Goal: Find specific page/section: Find specific page/section

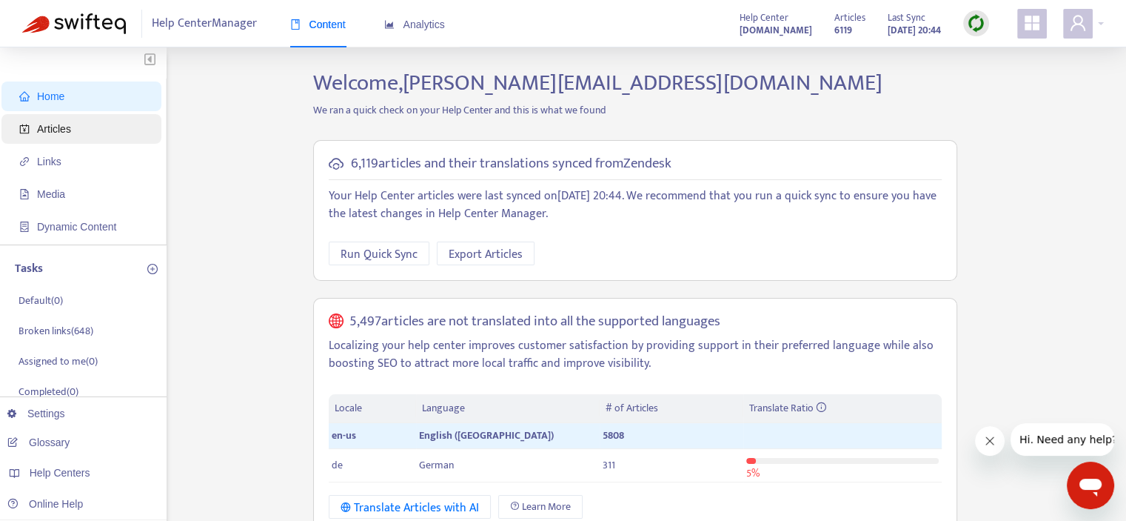
click at [107, 125] on span "Articles" at bounding box center [84, 129] width 130 height 30
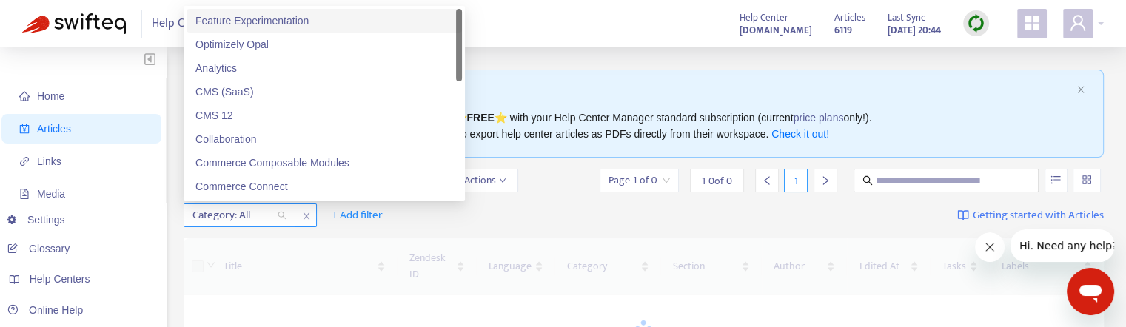
click at [278, 217] on div "Category: All" at bounding box center [239, 215] width 110 height 22
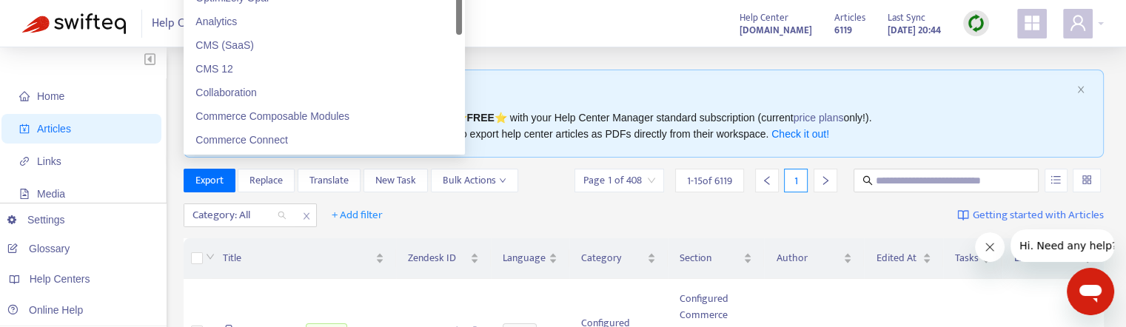
click at [450, 221] on div "Category: All + Add filter Getting started with Articles" at bounding box center [644, 215] width 921 height 35
